Goal: Ask a question: Seek information or help from site administrators or community

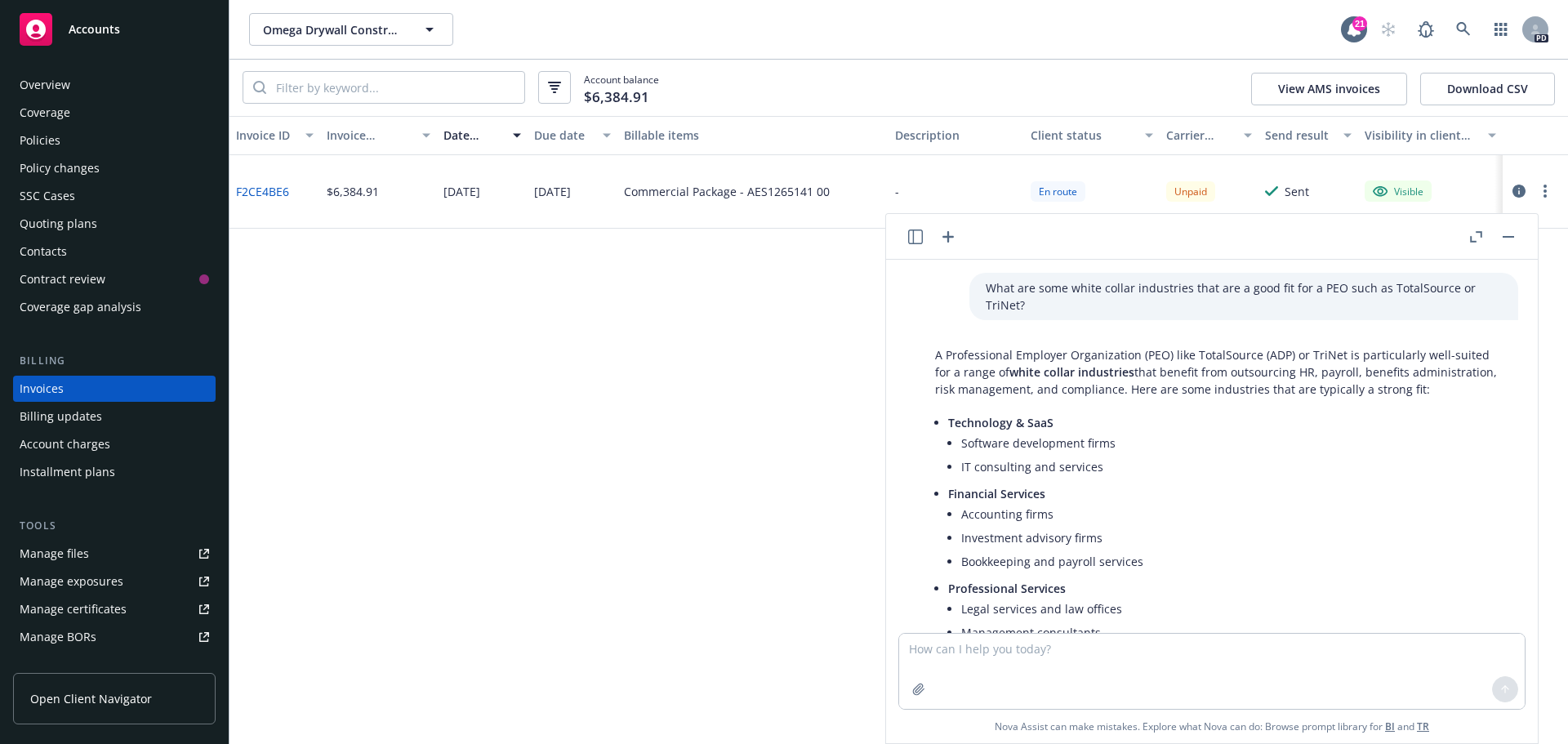
scroll to position [855, 0]
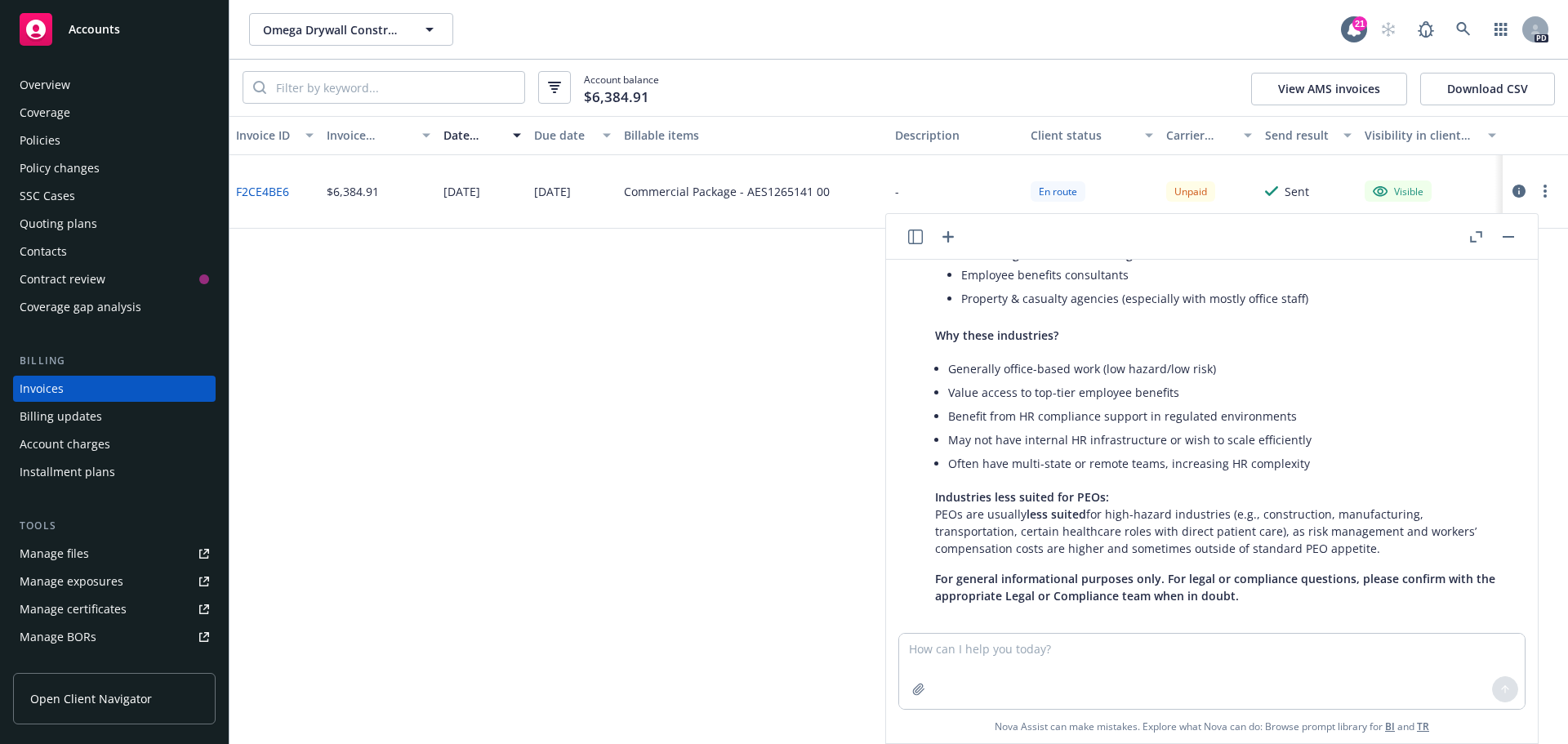
click at [1002, 651] on textarea at bounding box center [1212, 671] width 626 height 75
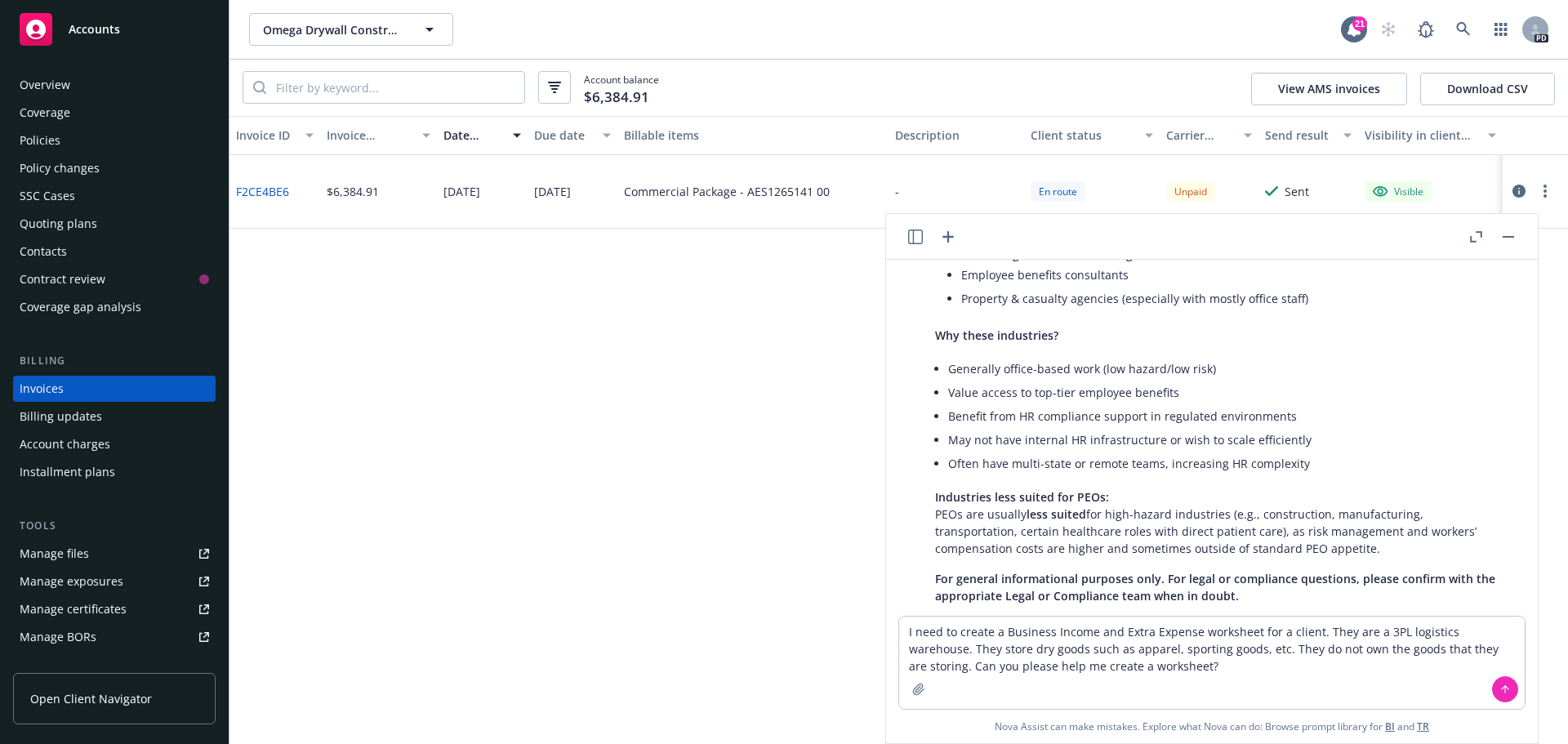
click at [1172, 677] on textarea "I need to create a Business Income and Extra Expense worksheet for a client. Th…" at bounding box center [1212, 662] width 626 height 92
type textarea "I need to create a Business Income and Extra Expense worksheet for a client. Th…"
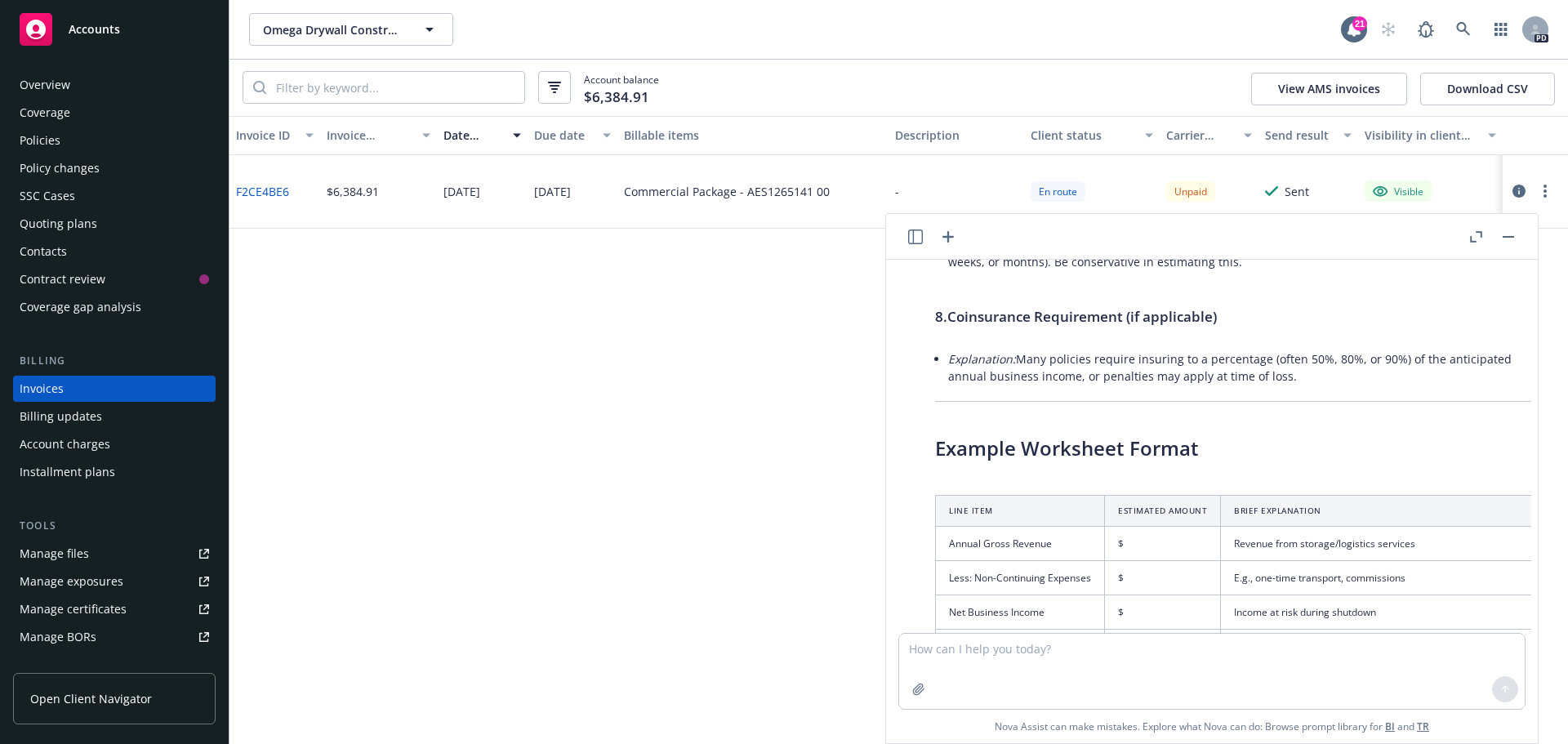
scroll to position [2984, 0]
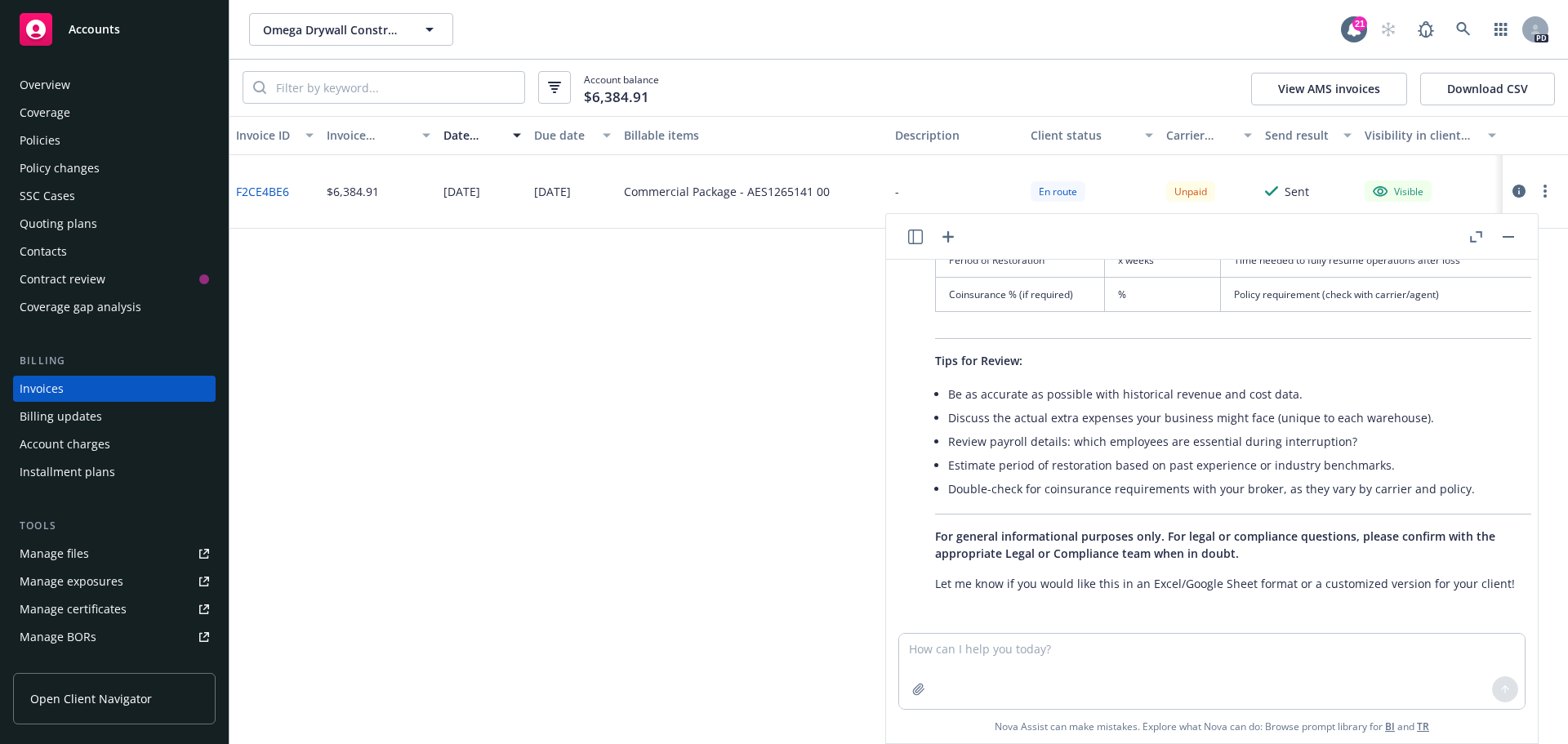
click at [1145, 662] on textarea at bounding box center [1212, 671] width 626 height 75
type textarea "Yes, can you please provide this in Excel format?"
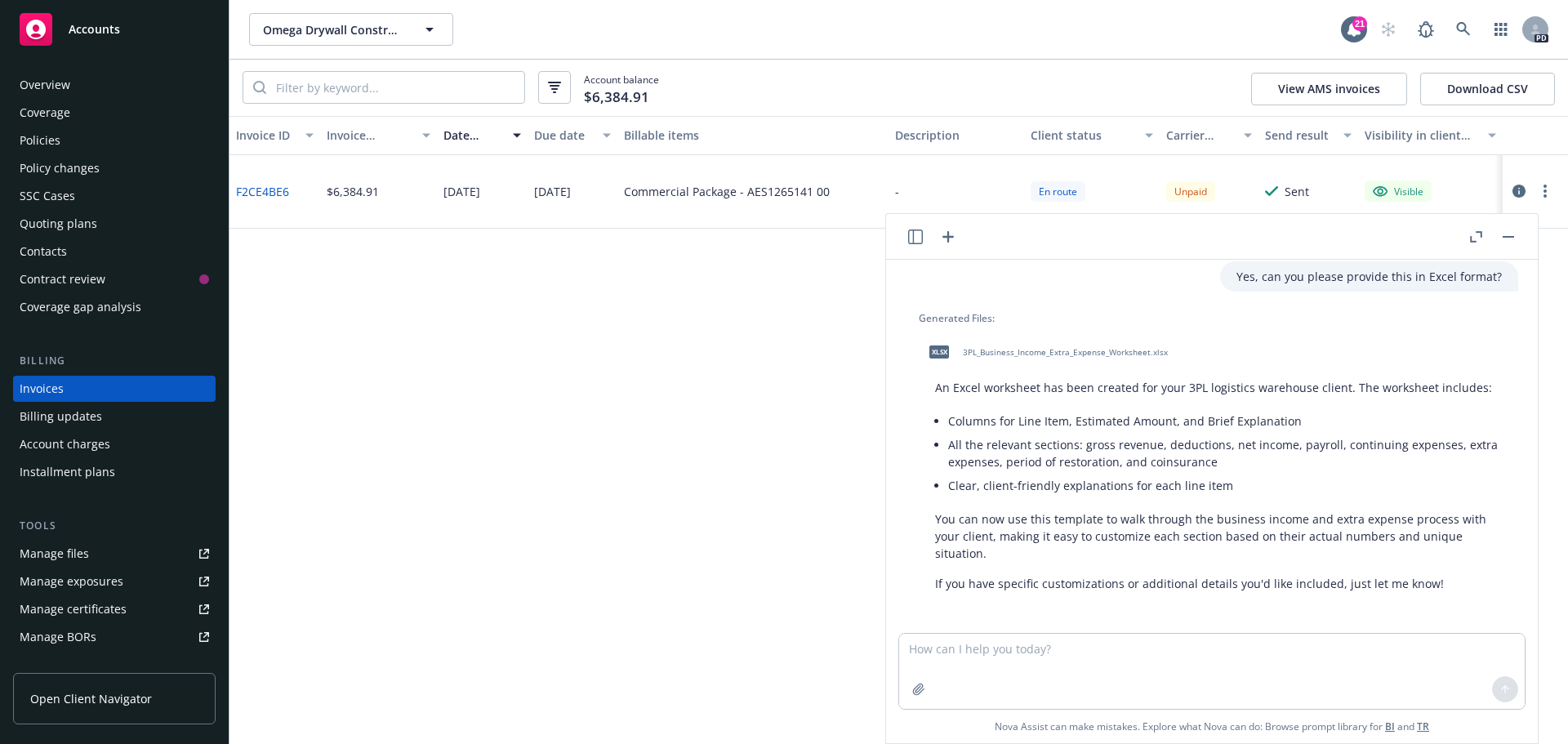
scroll to position [3259, 0]
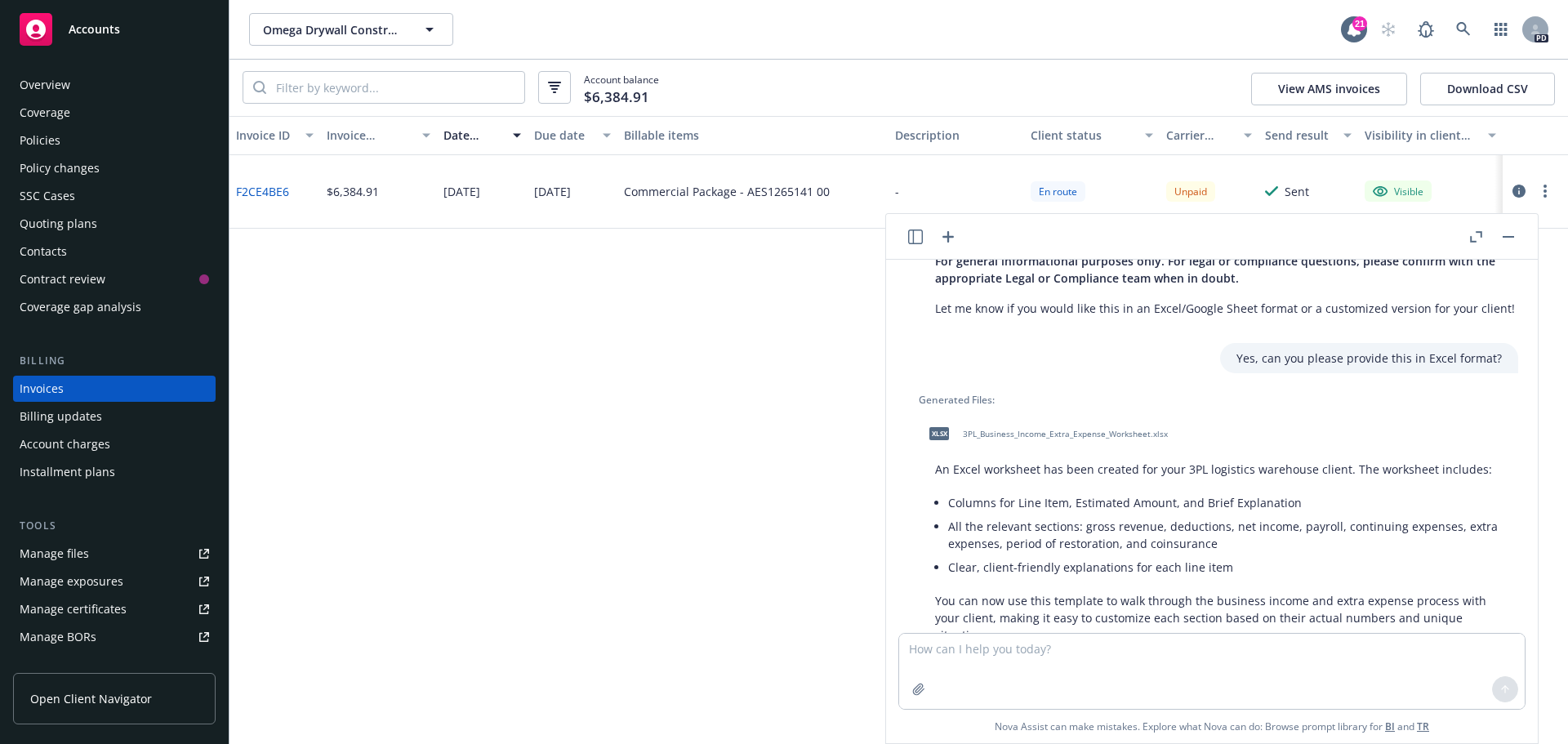
click at [1079, 429] on span "3PL_Business_Income_Extra_Expense_Worksheet.xlsx" at bounding box center [1065, 434] width 205 height 11
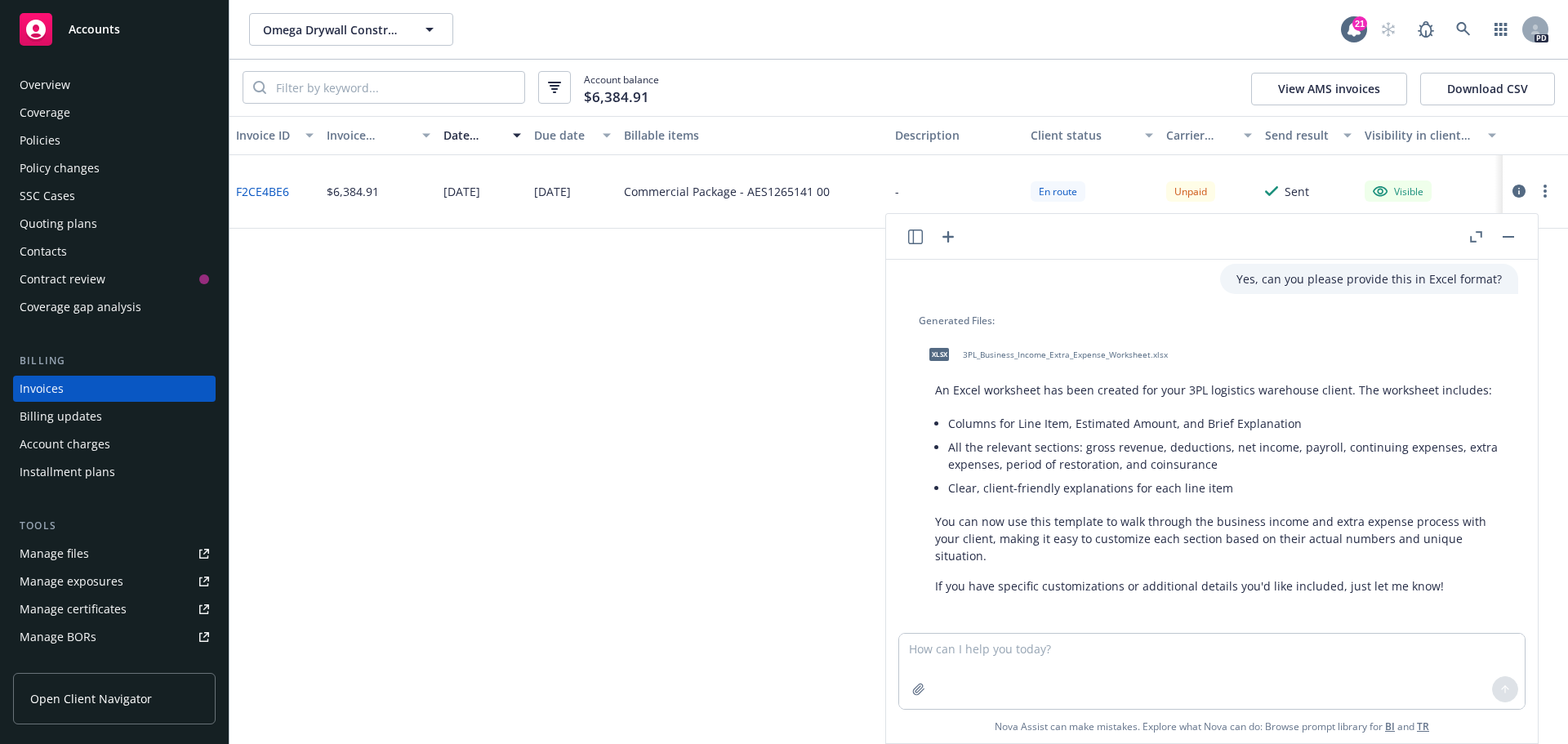
scroll to position [3340, 0]
click at [973, 635] on textarea at bounding box center [1212, 671] width 626 height 75
type textarea "What is Net Income in this contect?"
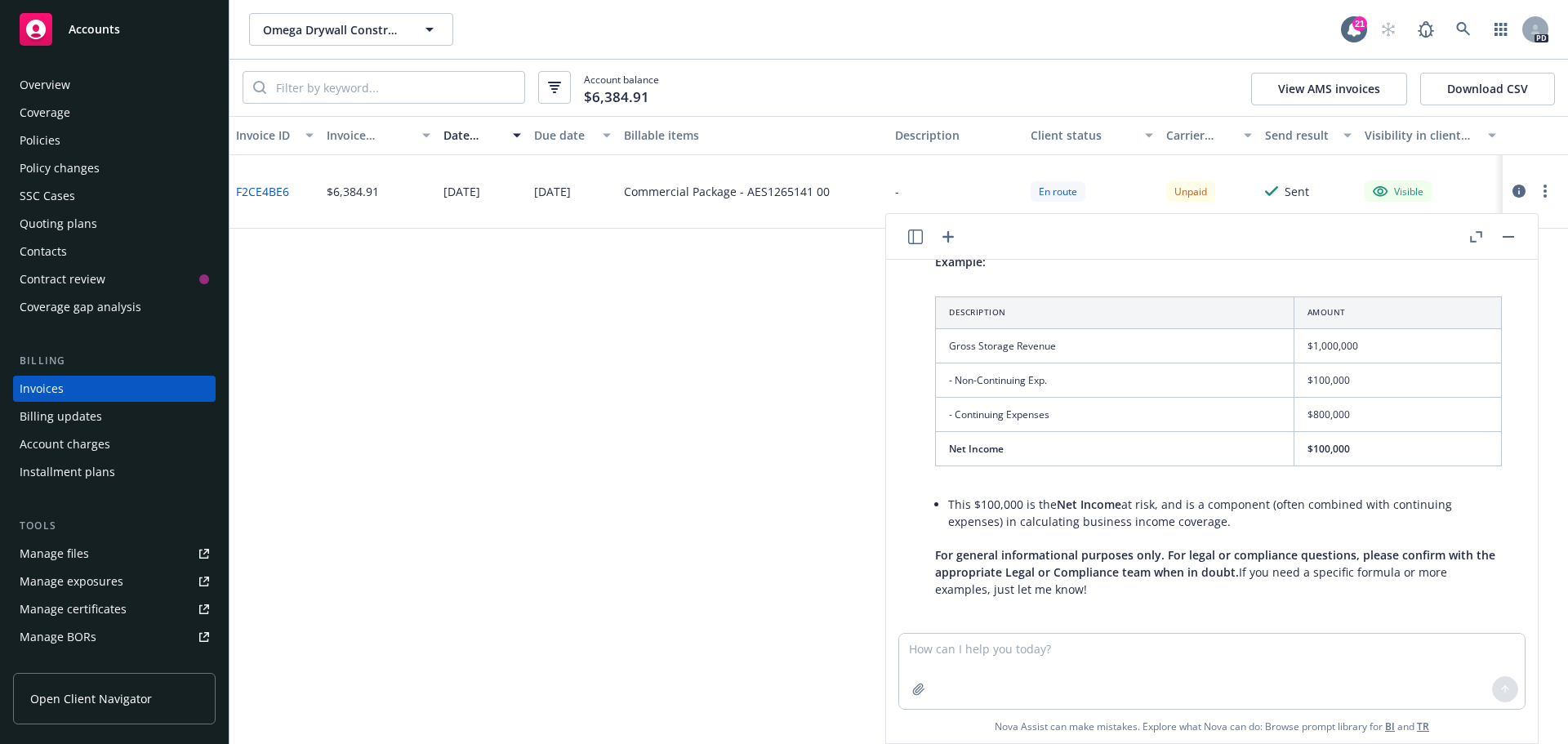
scroll to position [4182, 0]
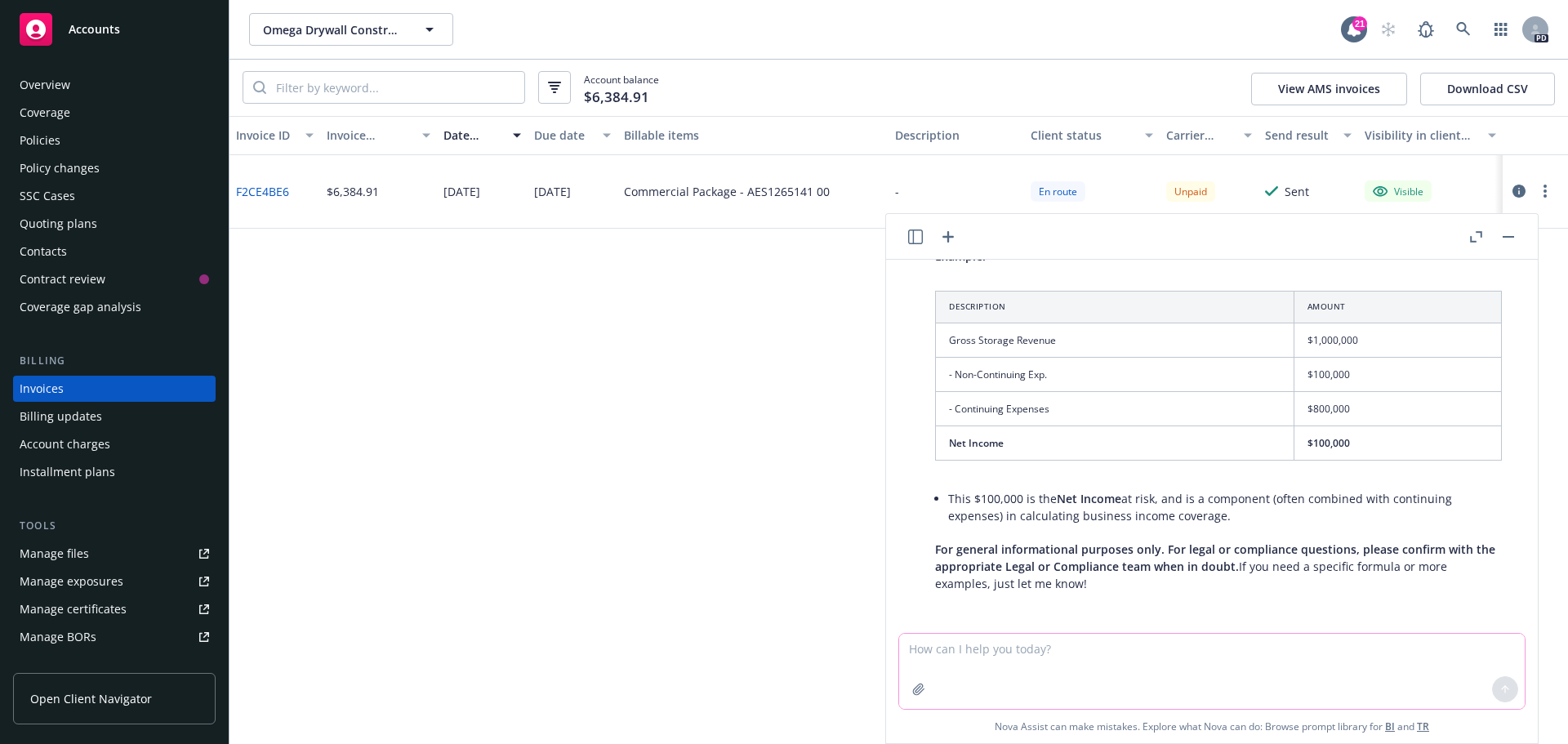
click at [1050, 650] on textarea at bounding box center [1212, 671] width 626 height 75
type textarea "When estimating these figures, should we assume a total loss?"
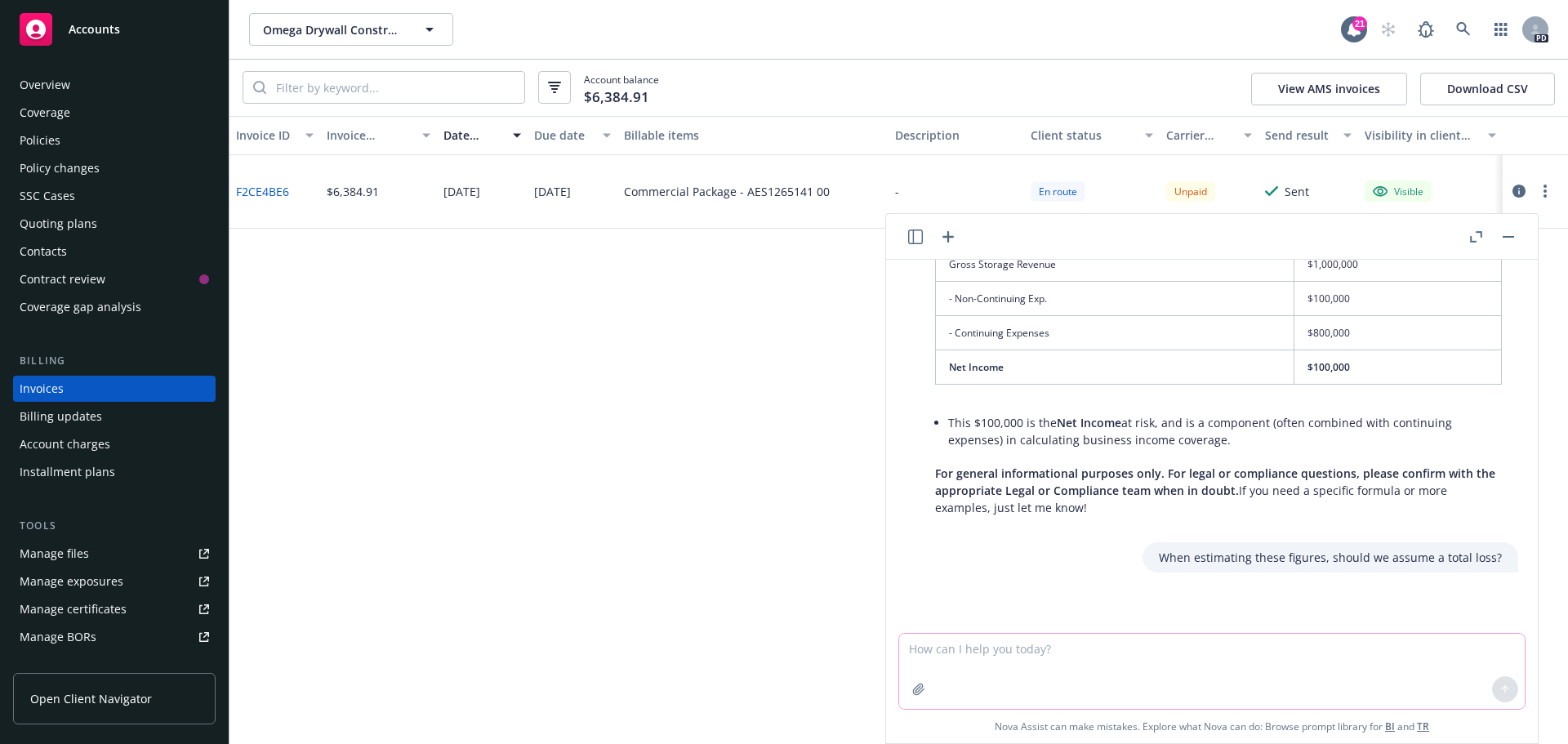
scroll to position [4300, 0]
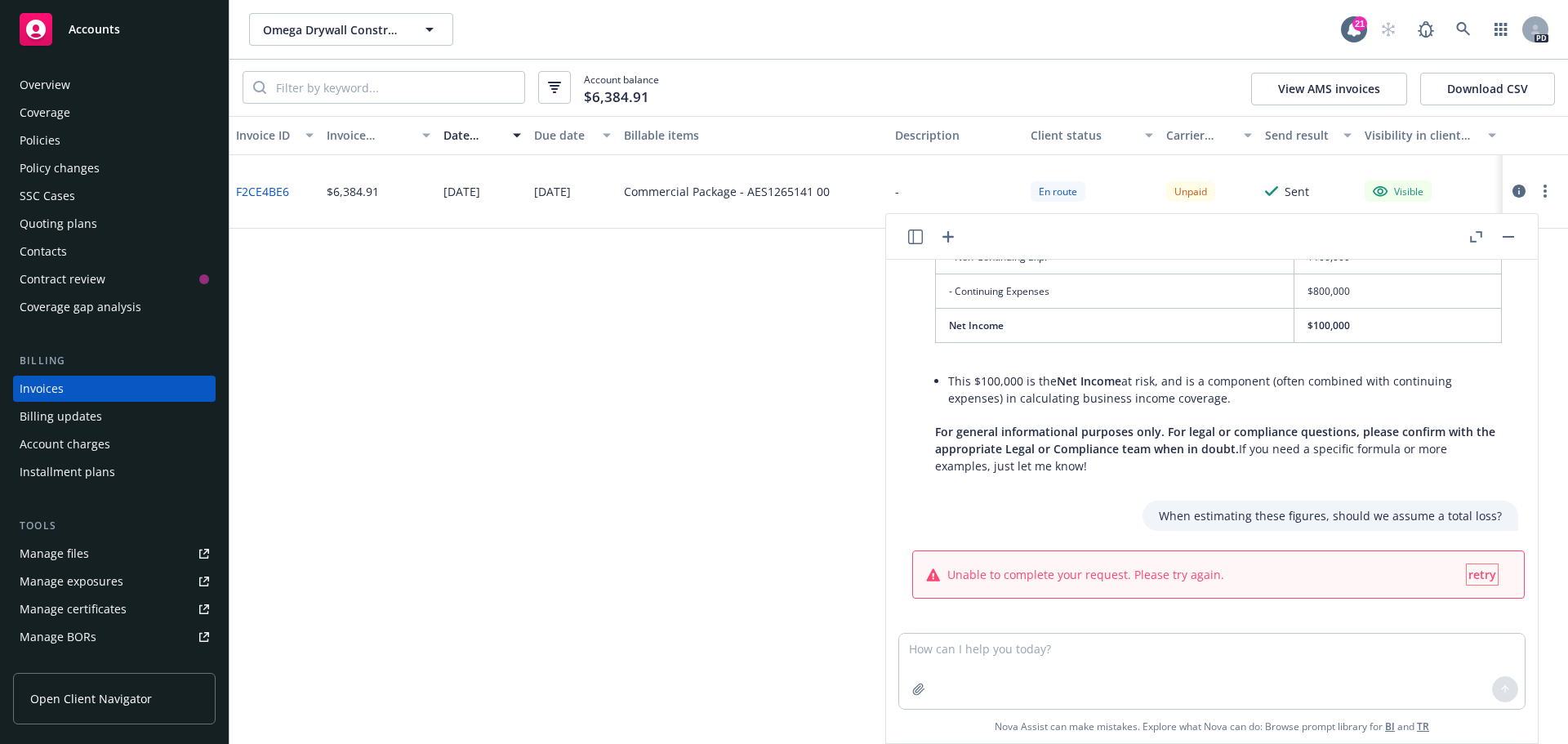
click at [1468, 567] on span "retry" at bounding box center [1482, 574] width 28 height 16
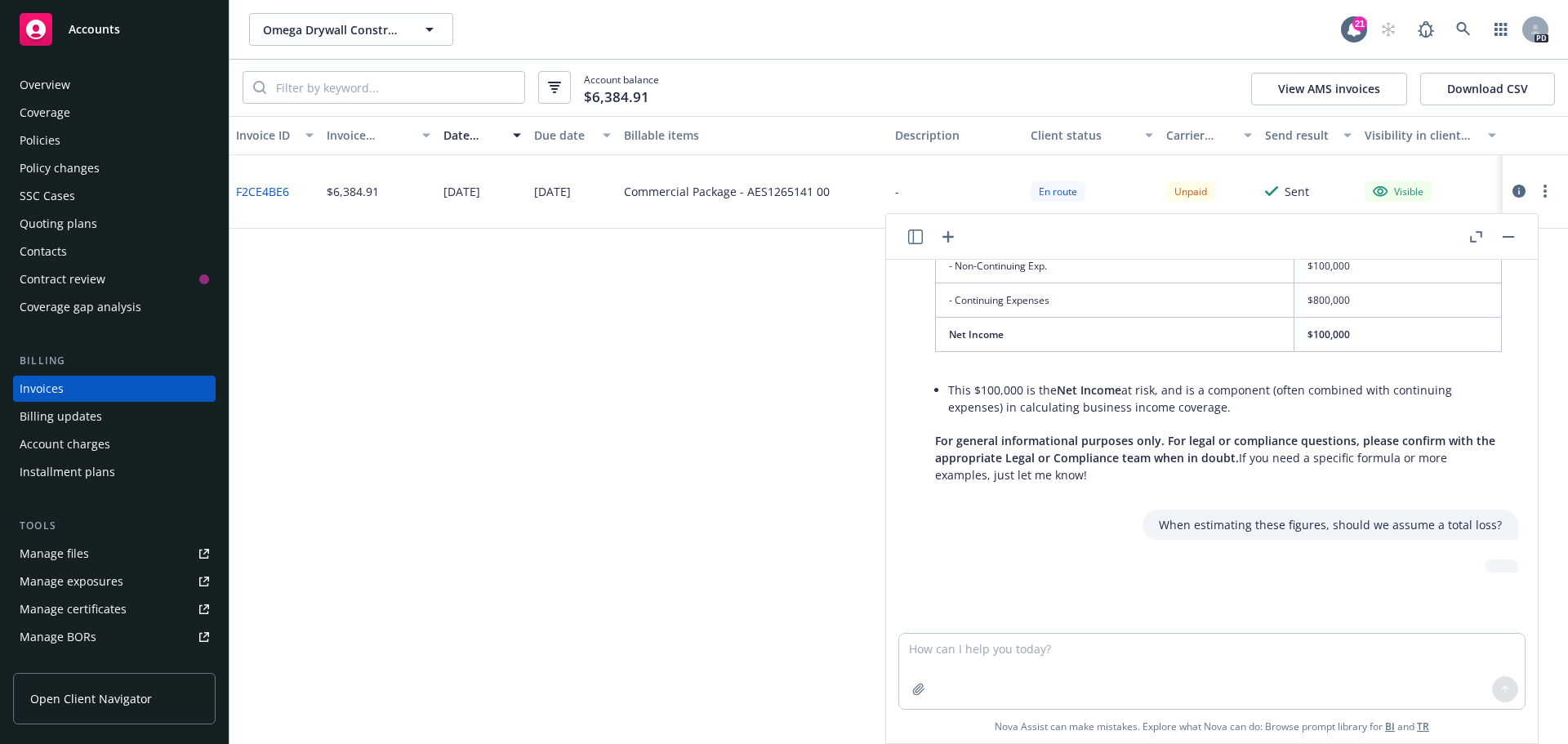
scroll to position [4333, 0]
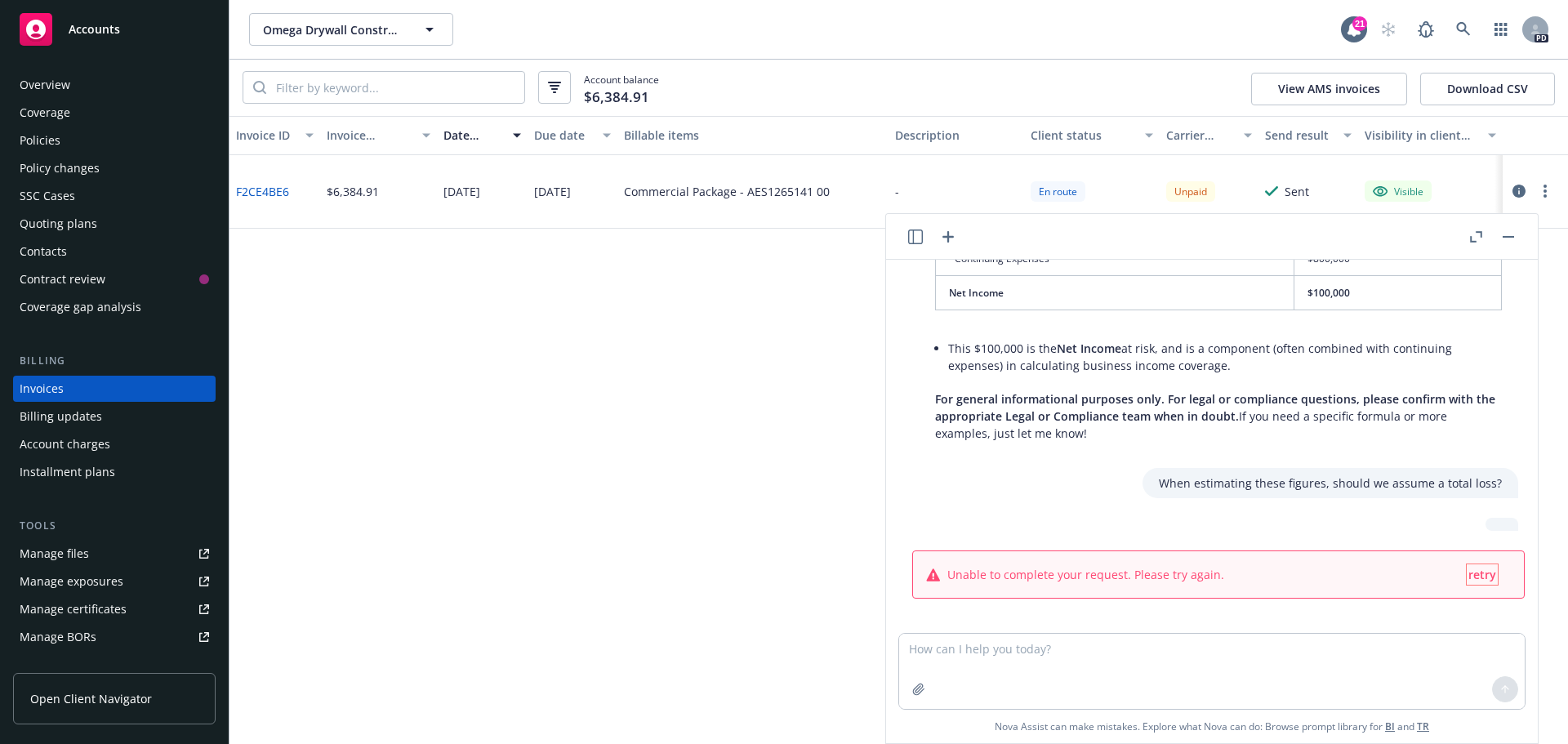
click at [1479, 567] on span "retry" at bounding box center [1482, 574] width 28 height 16
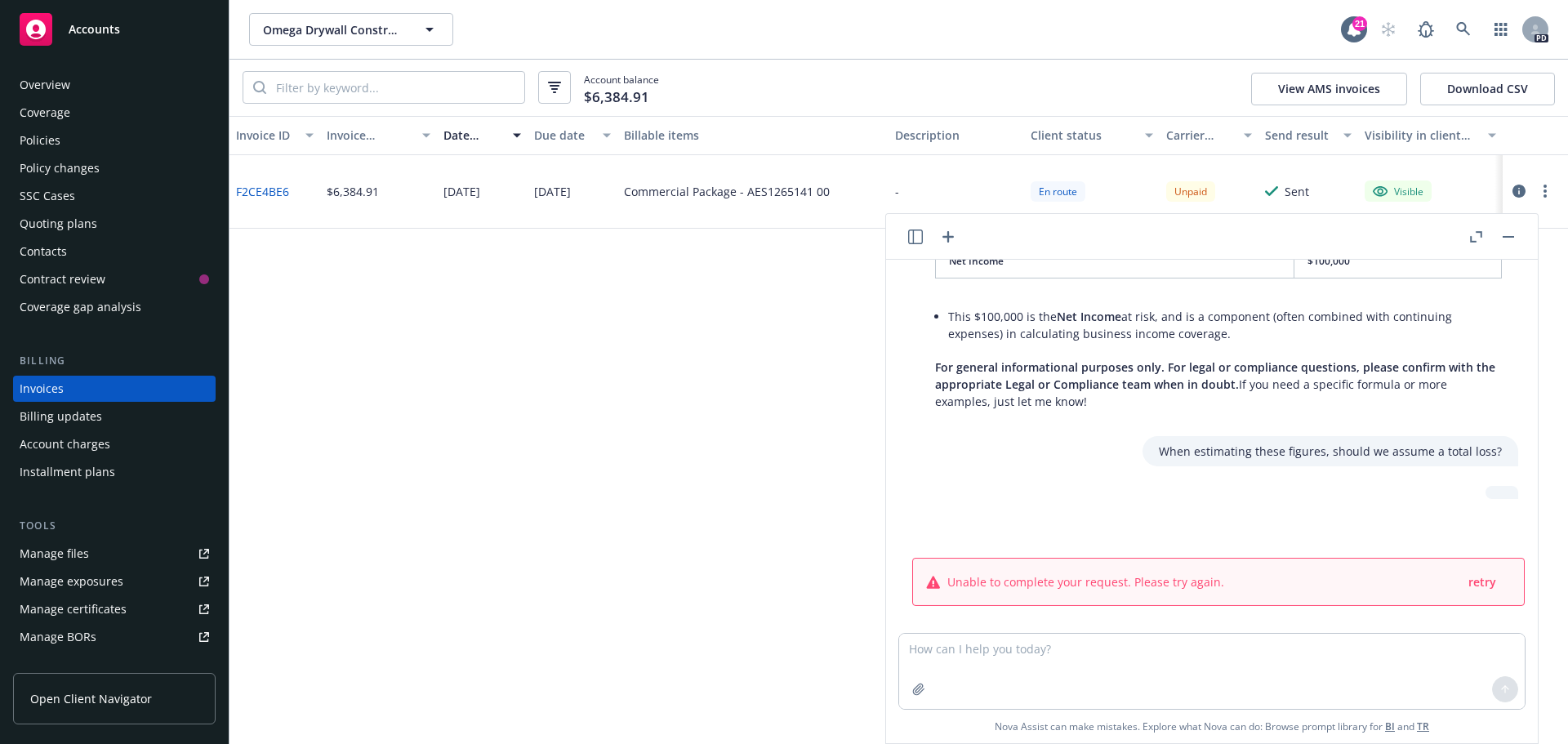
scroll to position [4365, 0]
